Goal: Check status

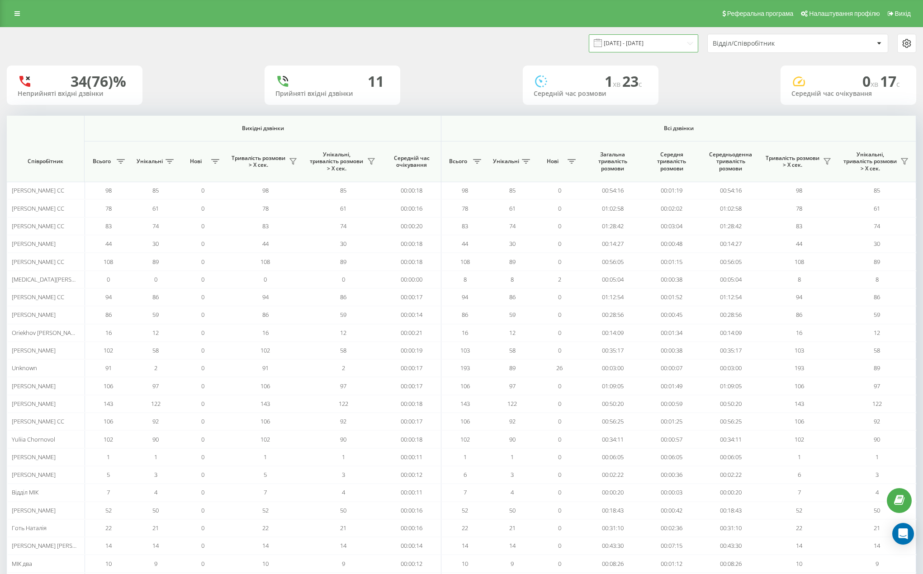
click at [685, 46] on input "[DATE] - [DATE]" at bounding box center [643, 43] width 109 height 18
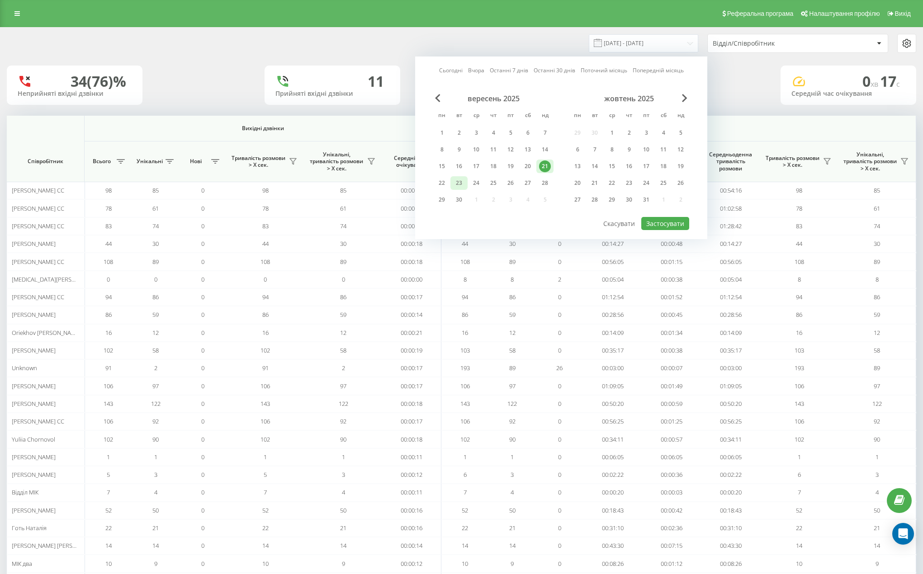
drag, startPoint x: 446, startPoint y: 184, endPoint x: 457, endPoint y: 185, distance: 11.3
click at [445, 184] on div "22" at bounding box center [442, 183] width 12 height 12
click at [659, 226] on button "Застосувати" at bounding box center [665, 223] width 48 height 13
type input "[DATE] - [DATE]"
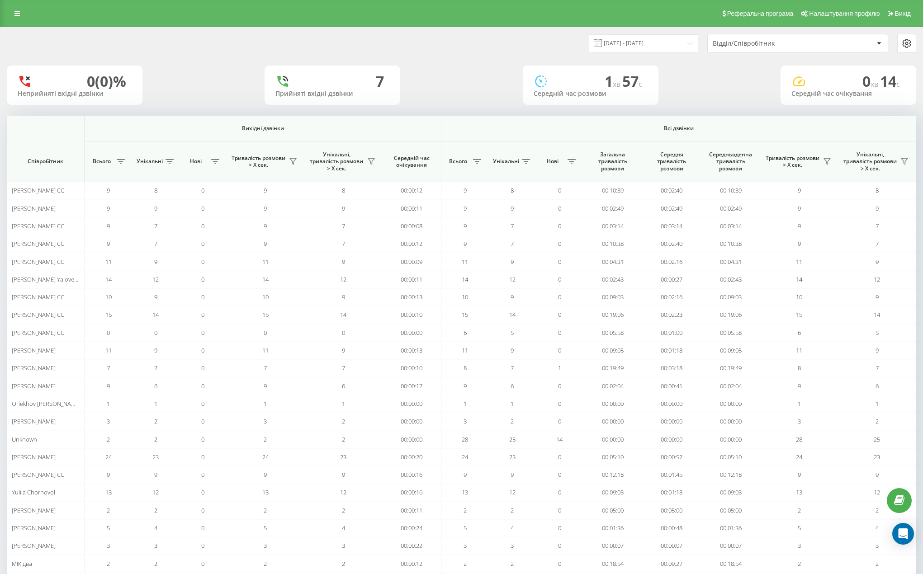
click at [783, 44] on div "Відділ/Співробітник" at bounding box center [767, 44] width 108 height 8
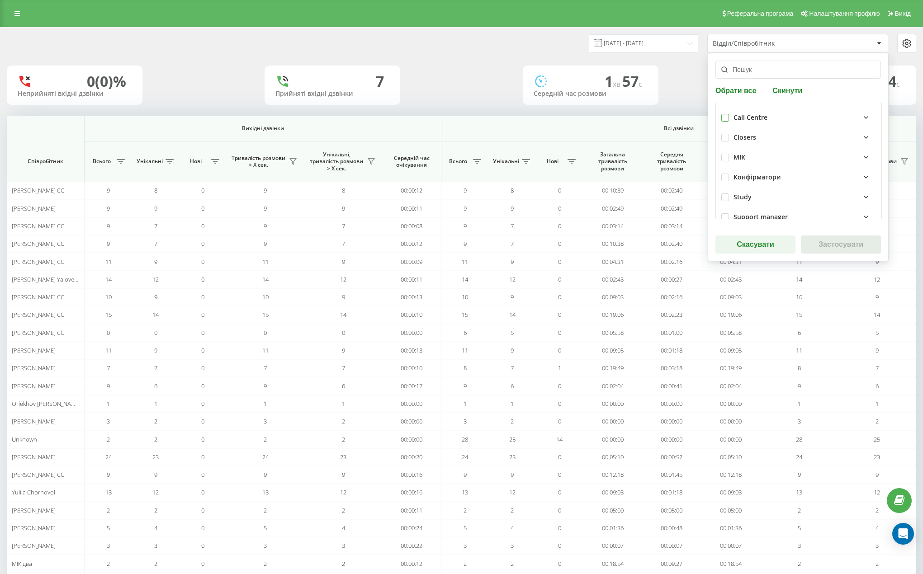
click at [726, 114] on label at bounding box center [725, 114] width 8 height 0
checkbox input "true"
click at [805, 247] on button "Застосувати" at bounding box center [841, 245] width 80 height 18
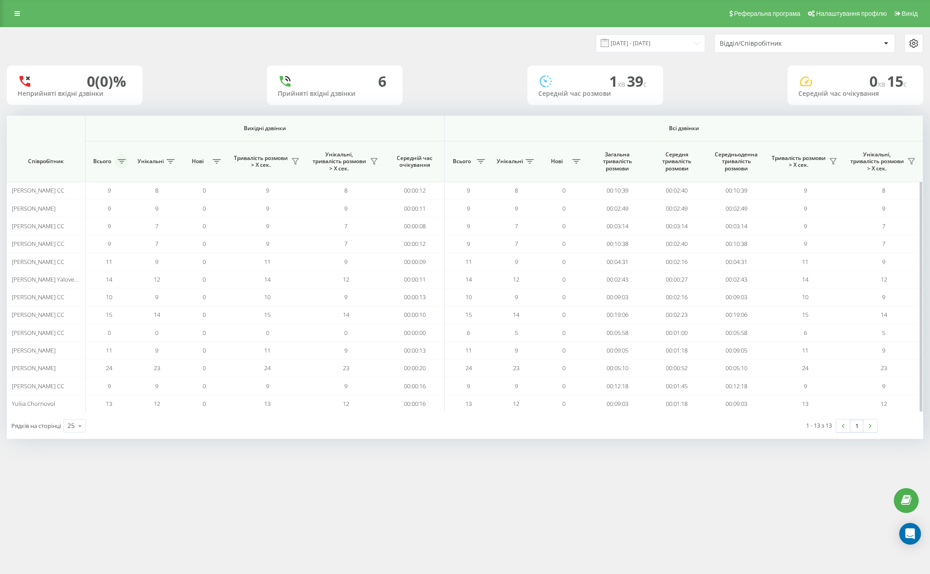
click at [119, 166] on button at bounding box center [122, 161] width 14 height 14
click at [172, 200] on label "Від меншого до більшого" at bounding box center [153, 198] width 101 height 8
click at [156, 207] on label "Від більшого до меншого" at bounding box center [153, 205] width 101 height 8
radio input "false"
radio input "true"
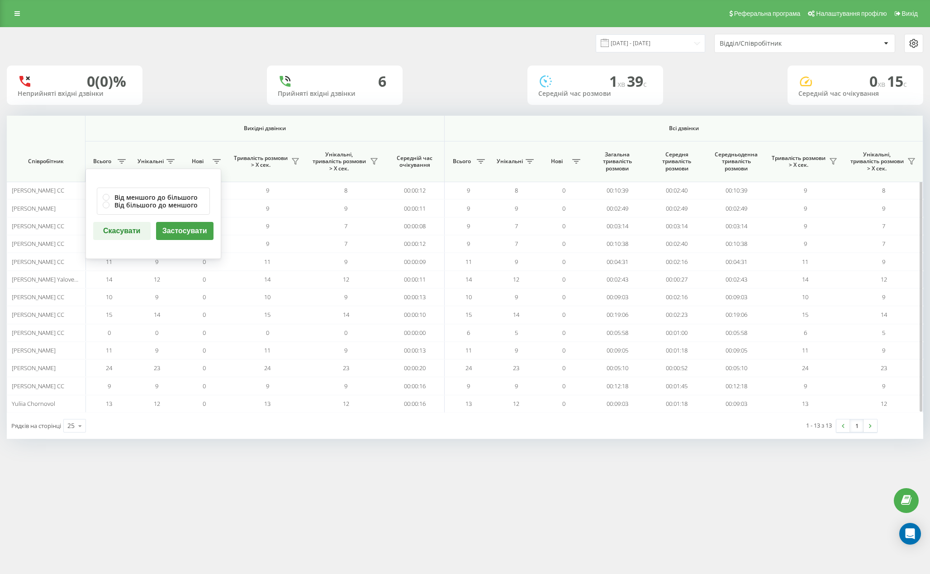
click at [176, 235] on button "Застосувати" at bounding box center [184, 231] width 57 height 18
click at [122, 164] on button at bounding box center [122, 161] width 14 height 14
click at [184, 228] on button "Застосувати" at bounding box center [184, 231] width 57 height 18
drag, startPoint x: 123, startPoint y: 163, endPoint x: 124, endPoint y: 167, distance: 4.6
click at [123, 164] on icon at bounding box center [122, 161] width 8 height 5
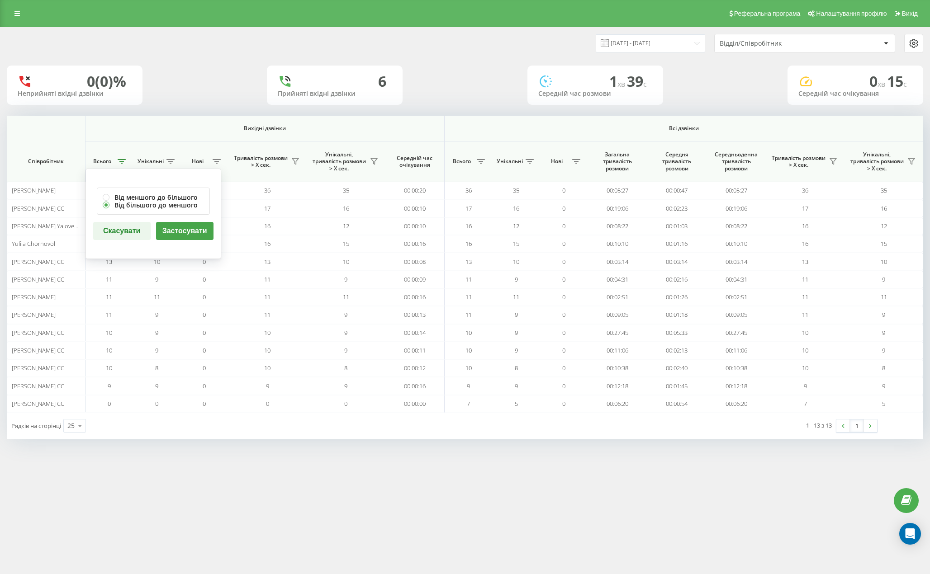
click at [176, 229] on button "Застосувати" at bounding box center [184, 231] width 57 height 18
